Goal: Task Accomplishment & Management: Use online tool/utility

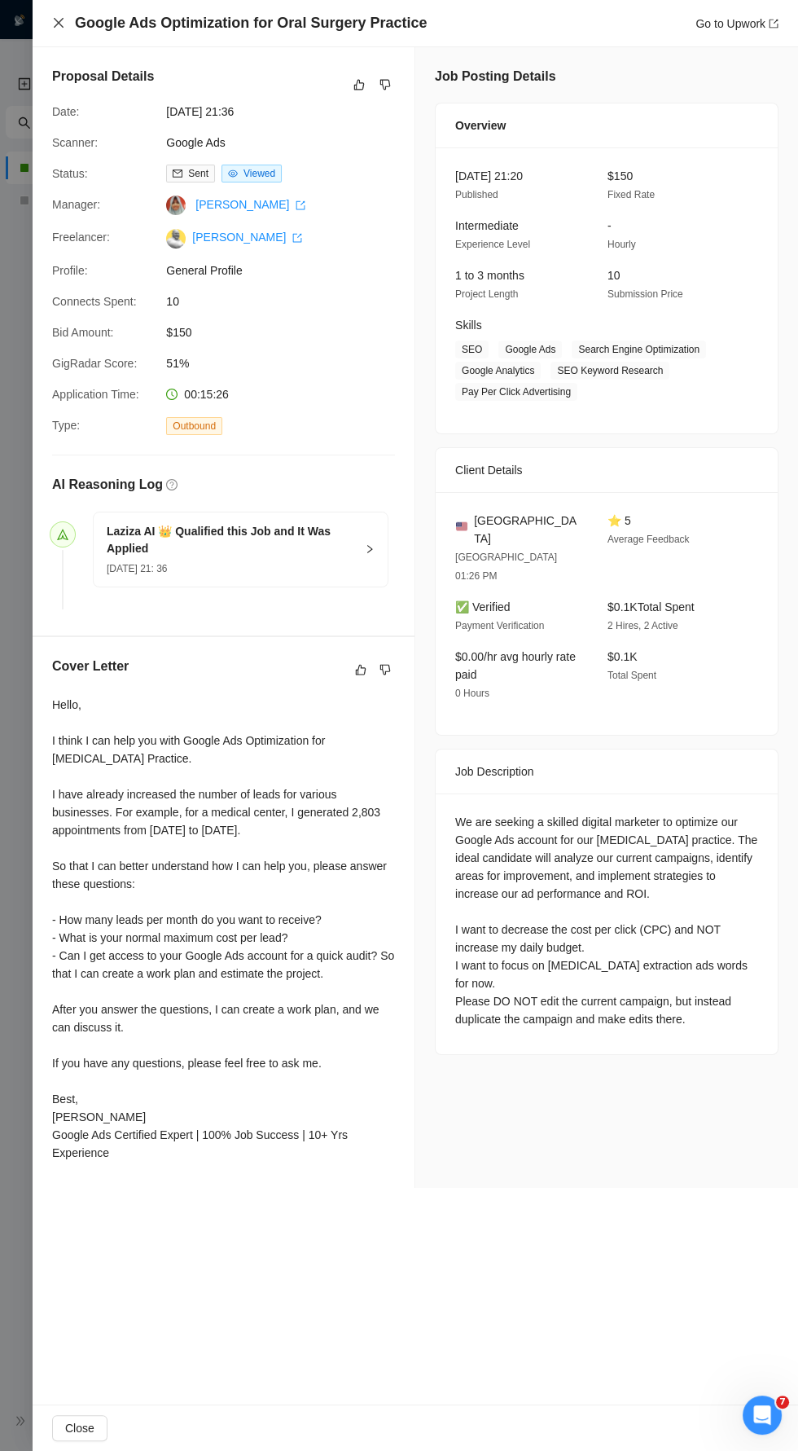
click at [56, 24] on icon "close" at bounding box center [58, 22] width 13 height 13
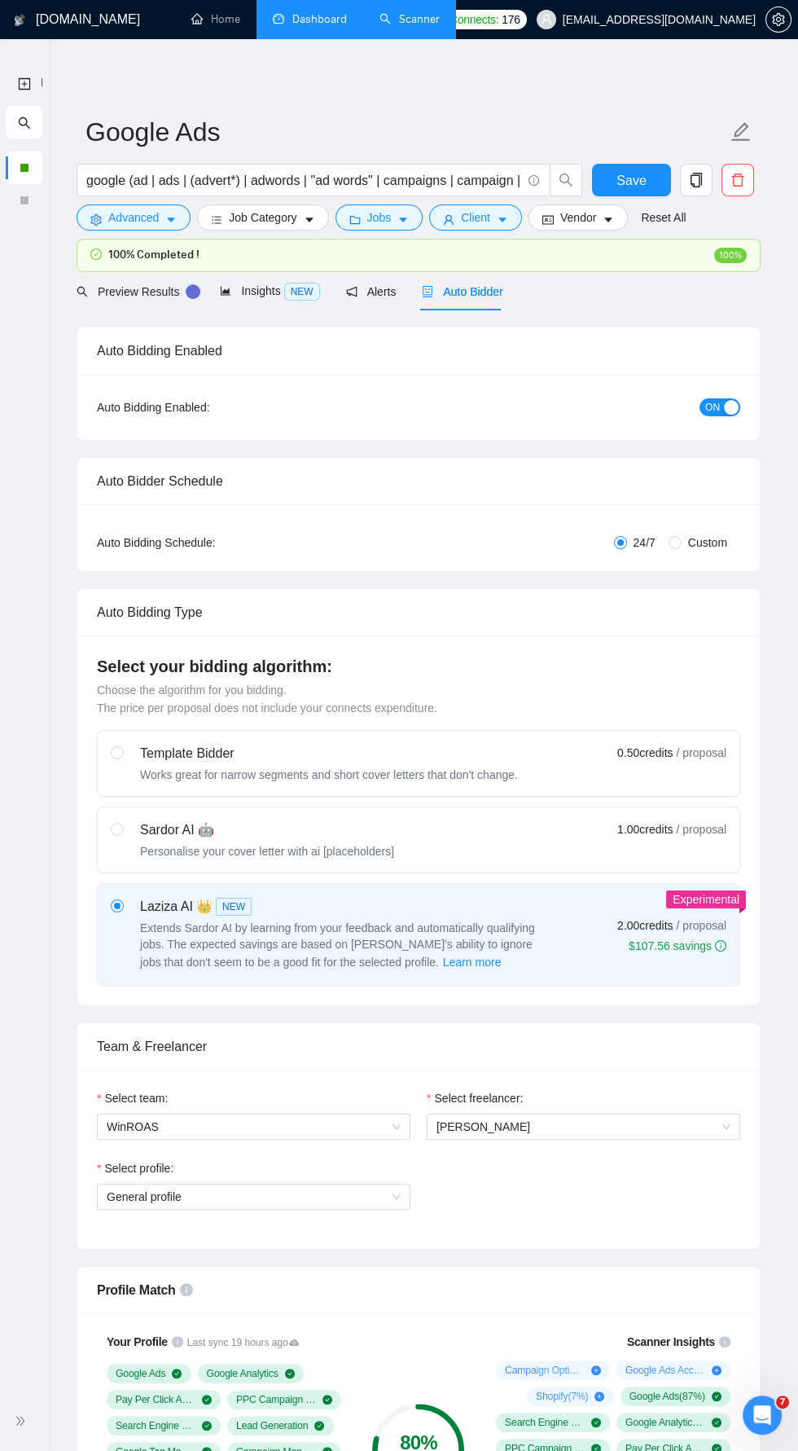
click at [316, 19] on link "Dashboard" at bounding box center [310, 19] width 74 height 14
